Goal: Navigation & Orientation: Find specific page/section

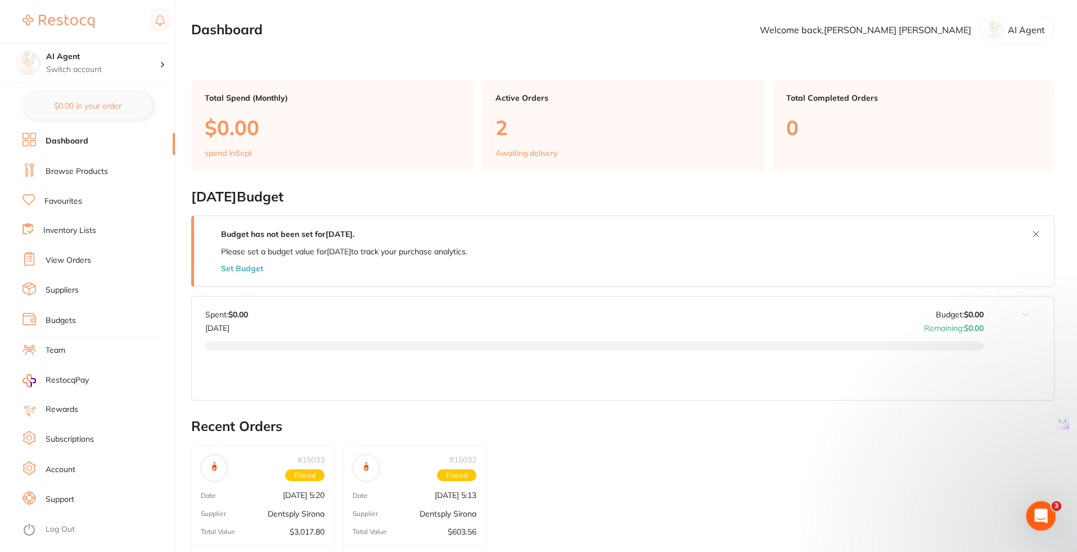
click at [1035, 510] on icon "Open Intercom Messenger" at bounding box center [1040, 514] width 19 height 19
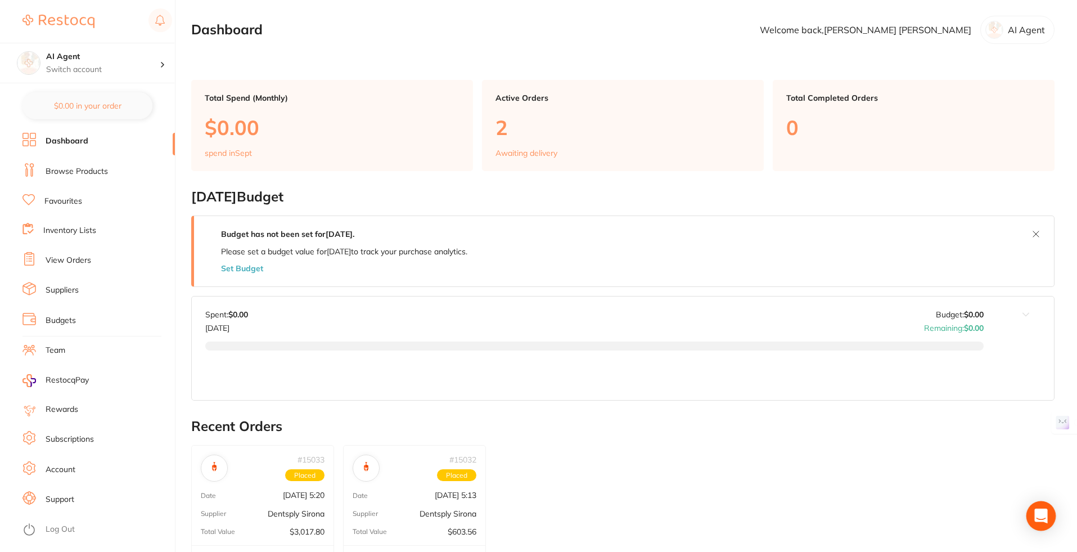
click at [1044, 521] on div "Open Intercom Messenger" at bounding box center [1042, 516] width 30 height 30
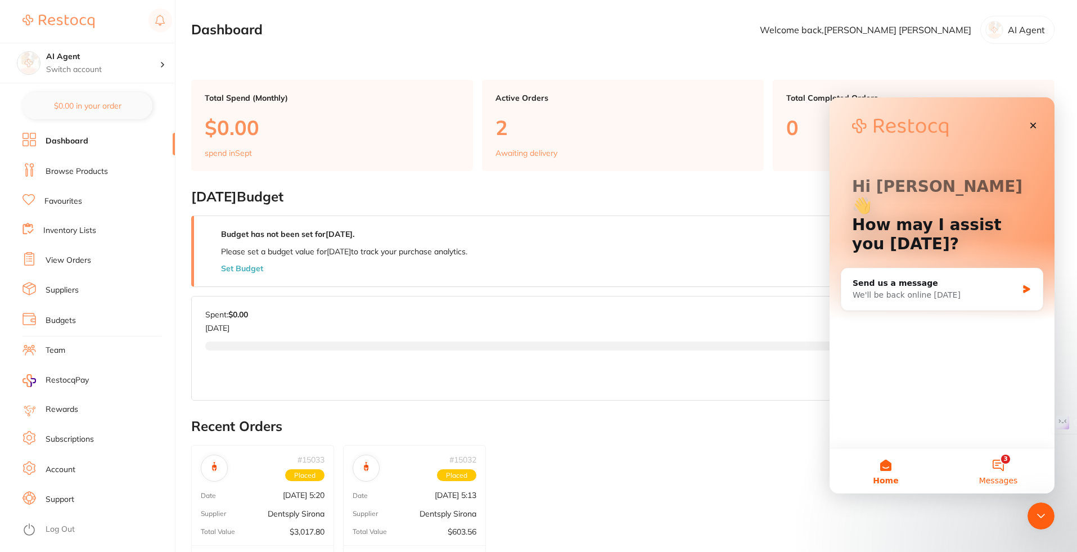
click at [1005, 473] on button "3 Messages" at bounding box center [998, 470] width 113 height 45
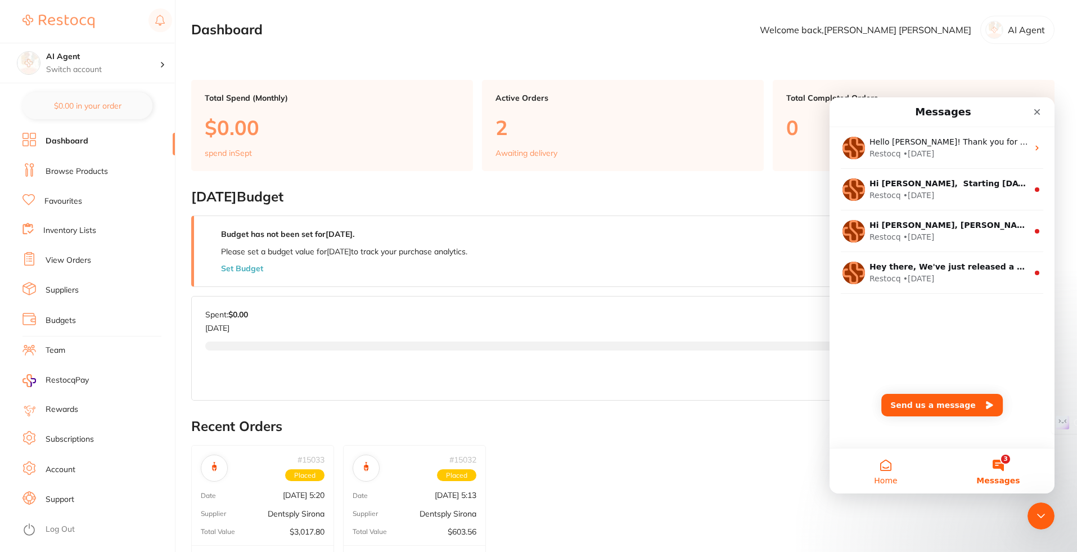
click at [903, 470] on button "Home" at bounding box center [886, 470] width 113 height 45
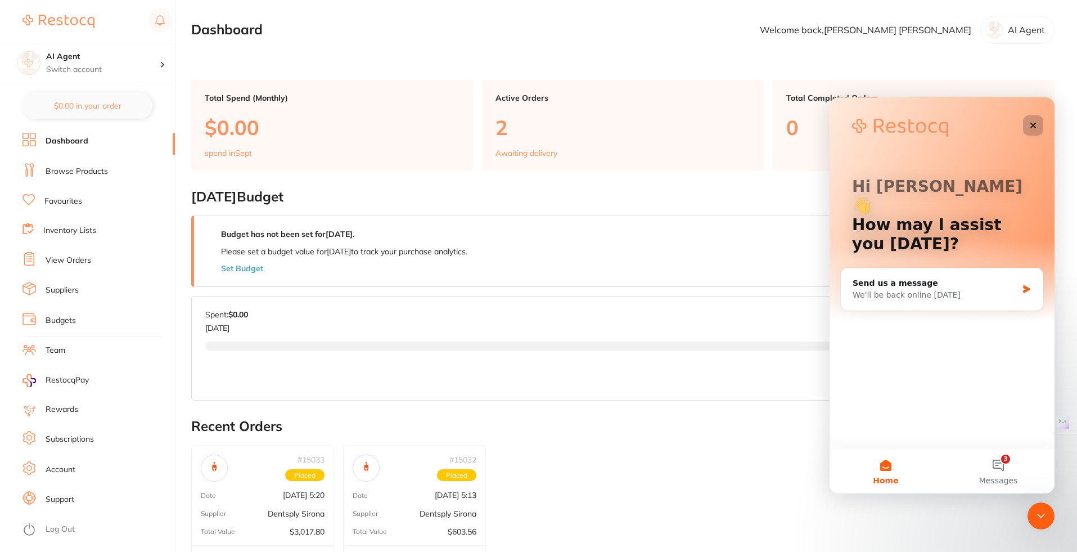
click at [1033, 128] on icon "Close" at bounding box center [1033, 125] width 9 height 9
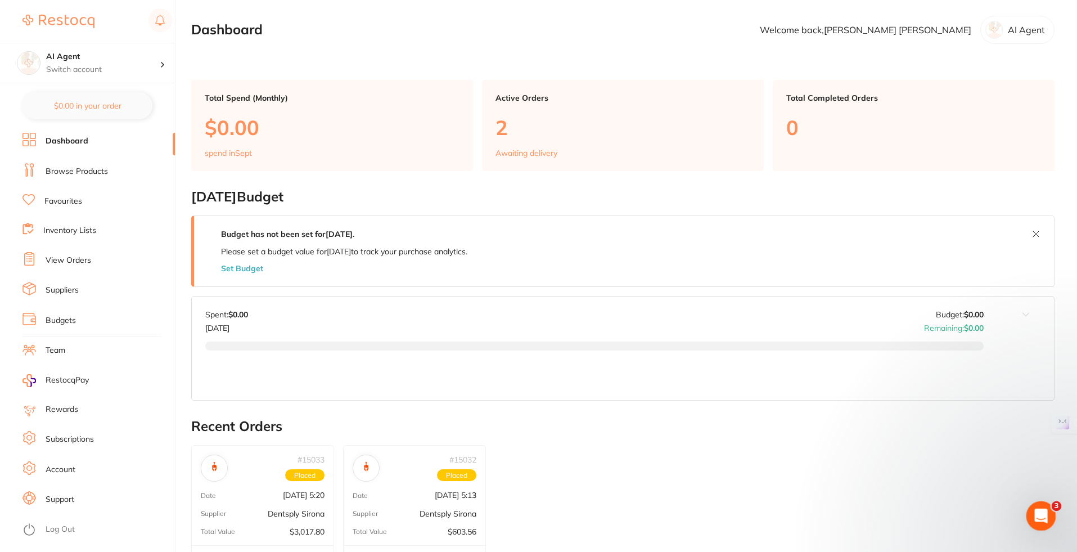
click at [1037, 511] on icon "Open Intercom Messenger" at bounding box center [1040, 514] width 19 height 19
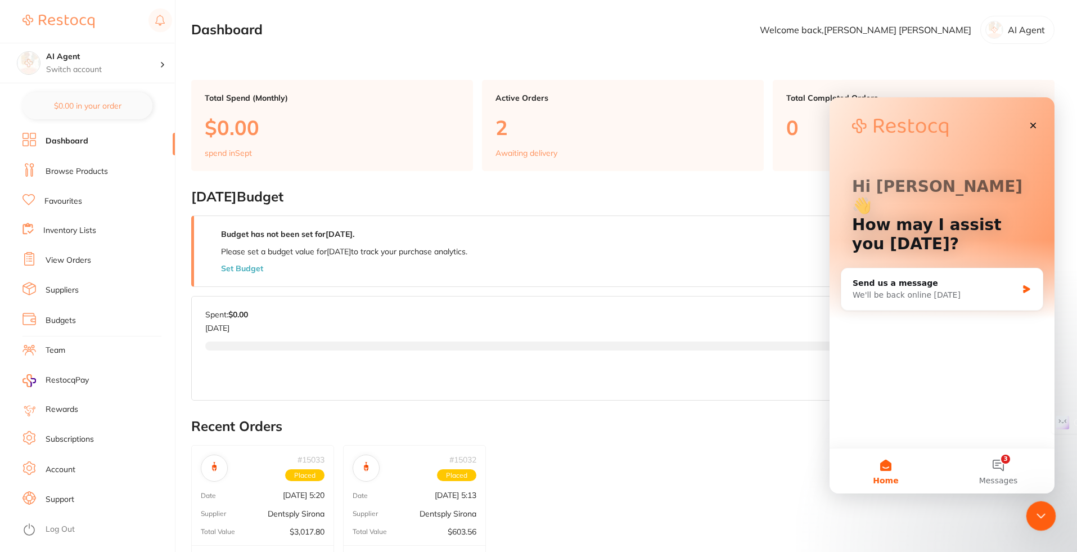
click at [1037, 511] on icon "Close Intercom Messenger" at bounding box center [1040, 514] width 14 height 14
